Goal: Information Seeking & Learning: Learn about a topic

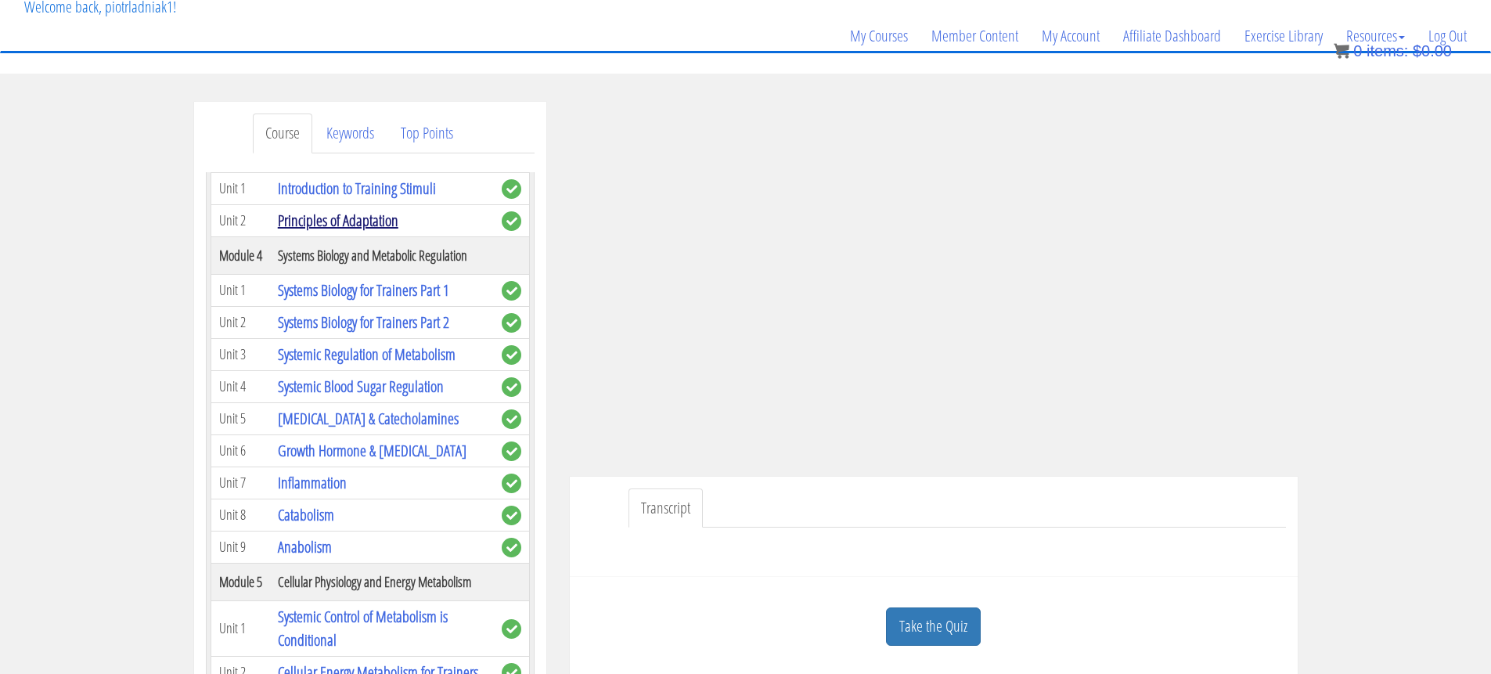
scroll to position [395, 0]
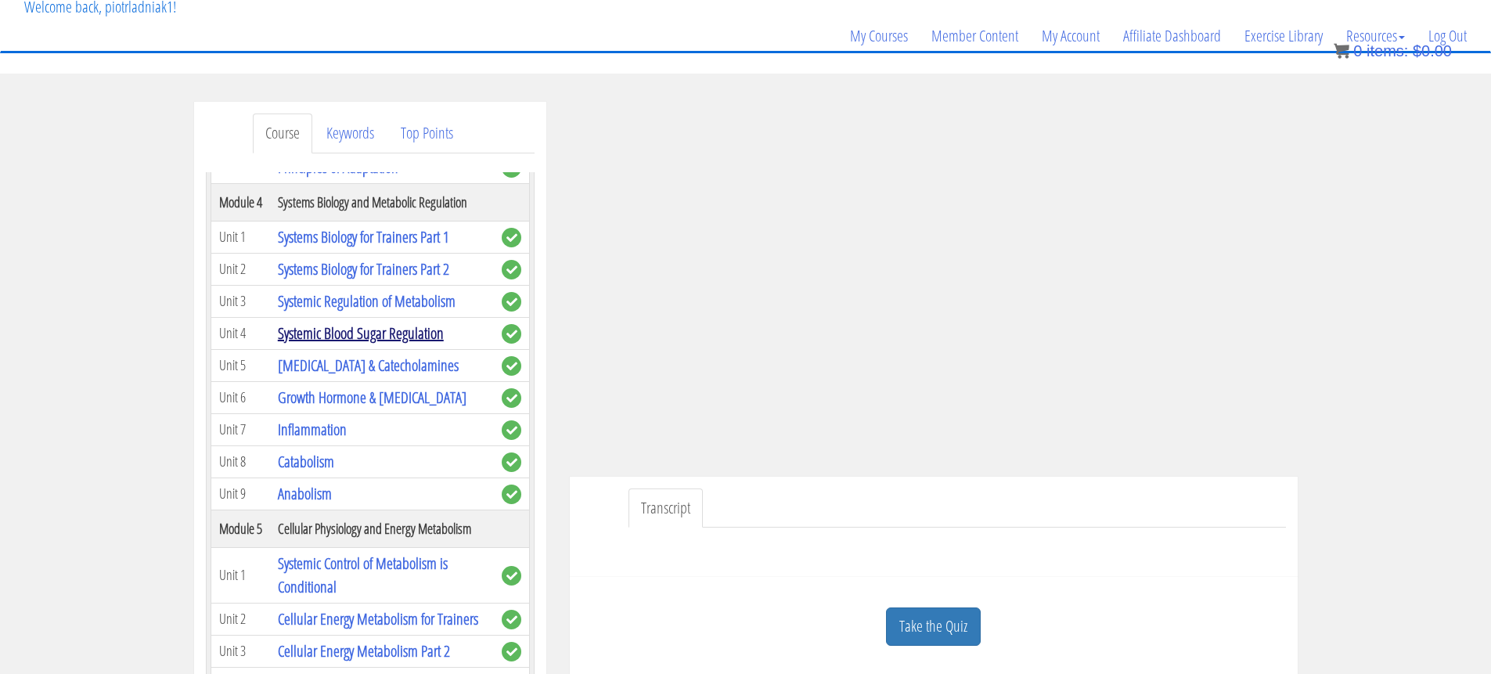
click at [347, 344] on link "Systemic Blood Sugar Regulation" at bounding box center [361, 332] width 166 height 21
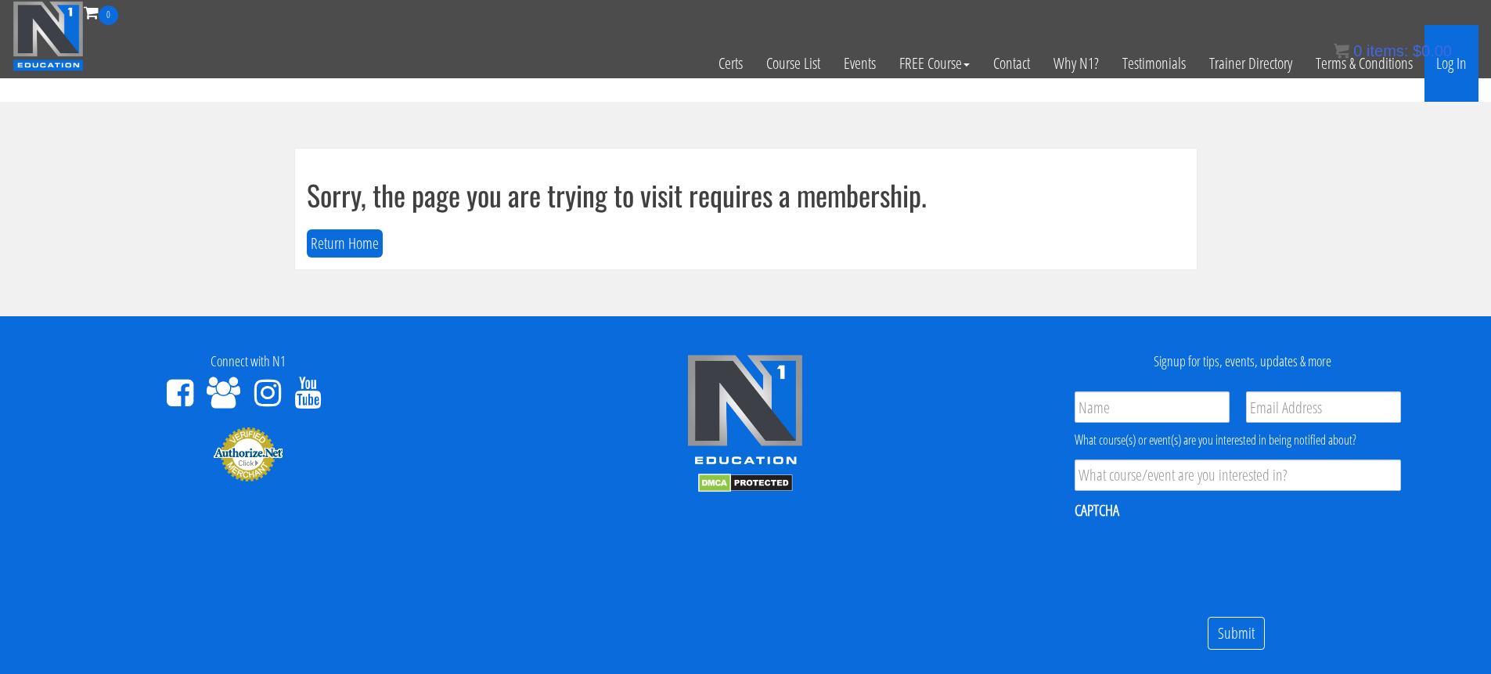
click at [1438, 67] on link "Log In" at bounding box center [1452, 63] width 54 height 77
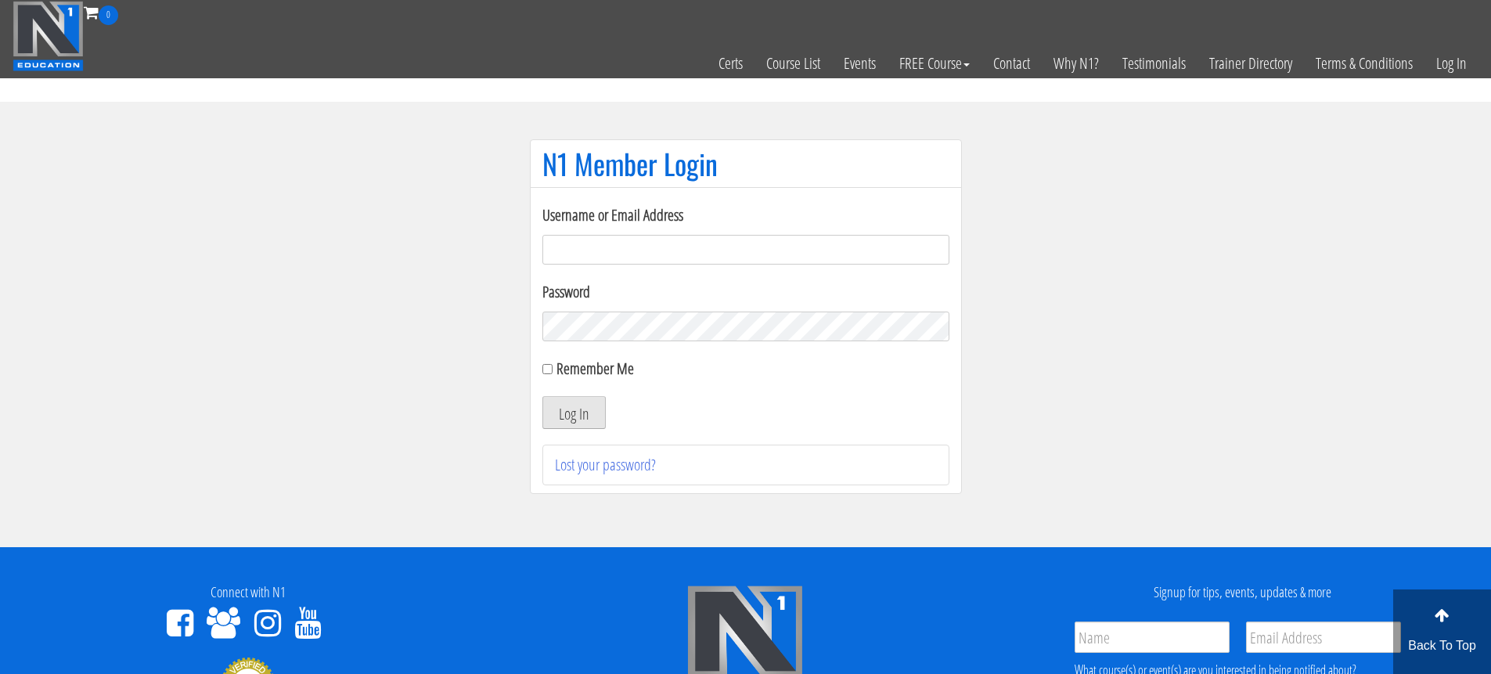
type input "[EMAIL_ADDRESS][DOMAIN_NAME]"
click at [572, 410] on button "Log In" at bounding box center [573, 412] width 63 height 33
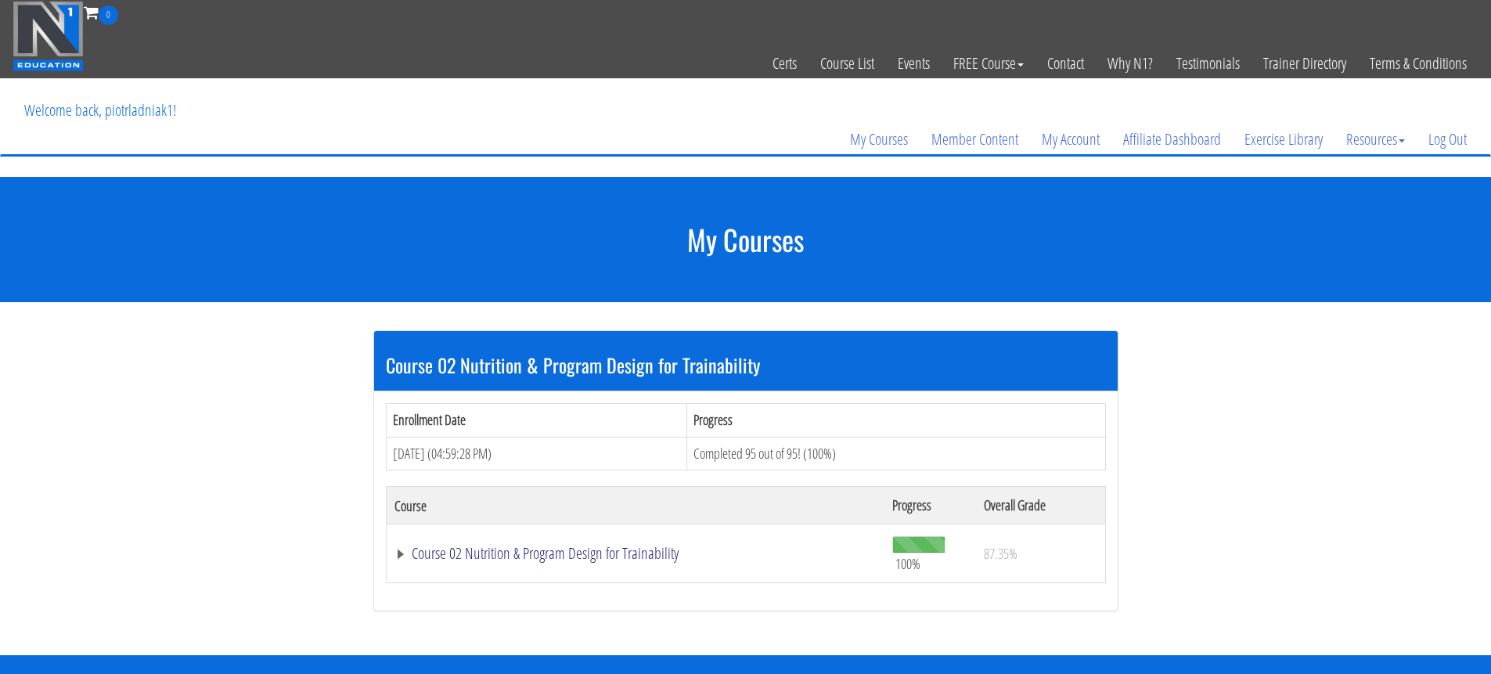
click at [538, 551] on link "Course 02 Nutrition & Program Design for Trainability" at bounding box center [635, 554] width 483 height 16
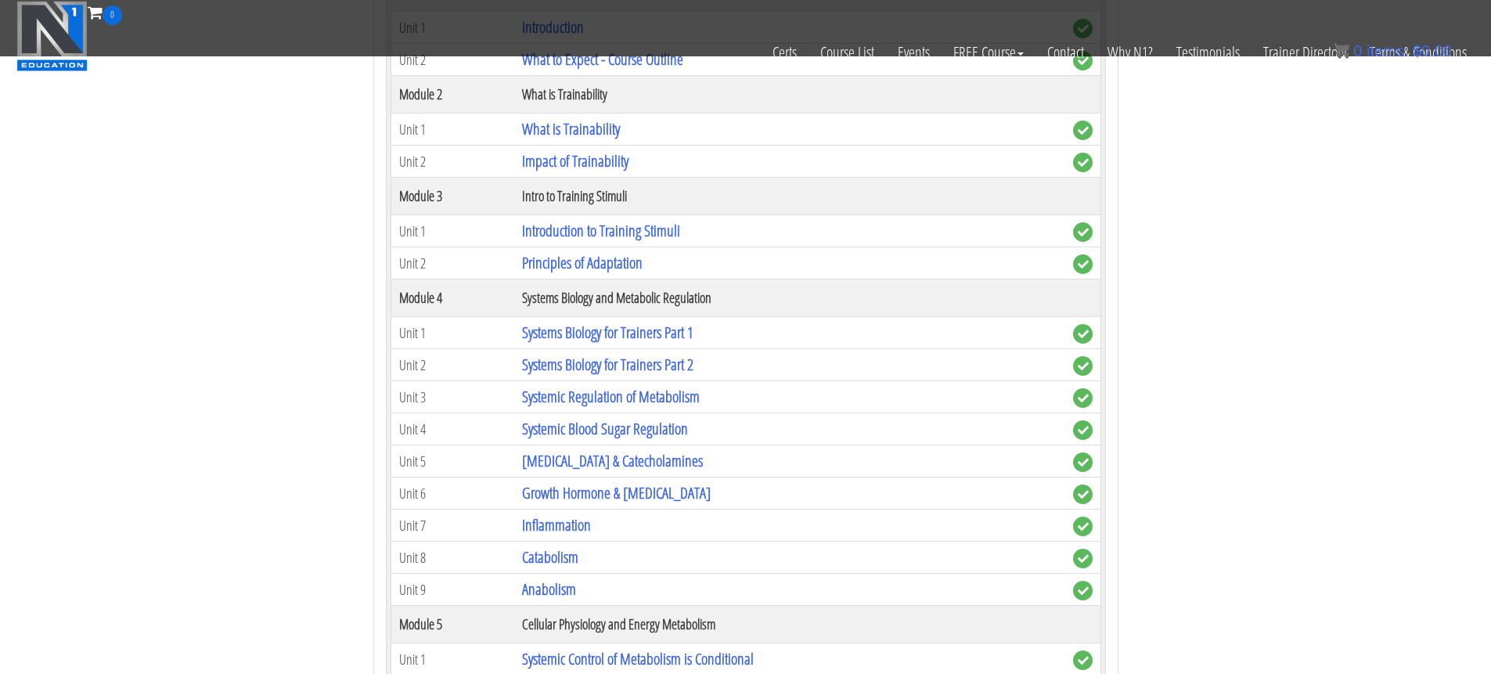
scroll to position [522, 0]
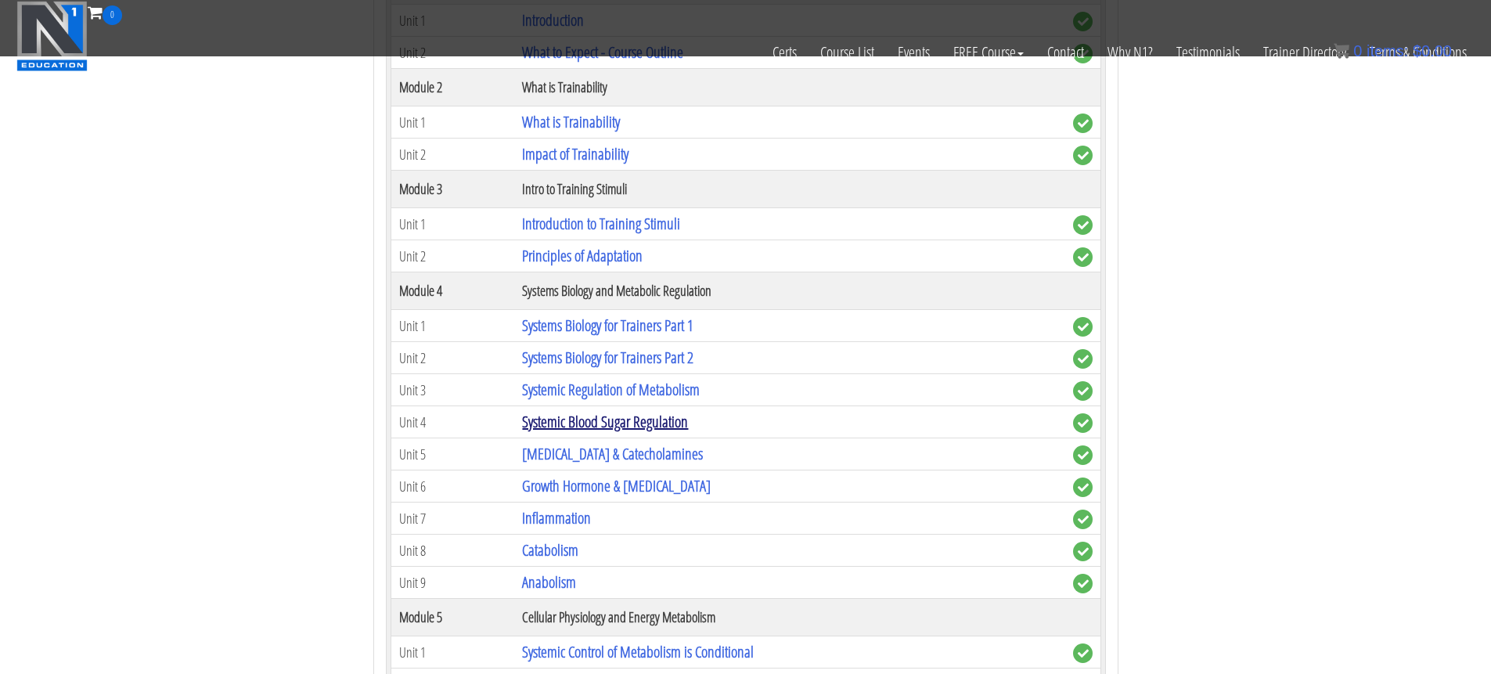
click at [564, 420] on link "Systemic Blood Sugar Regulation" at bounding box center [605, 421] width 166 height 21
